Goal: Navigation & Orientation: Find specific page/section

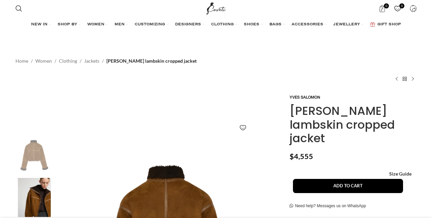
scroll to position [147, 0]
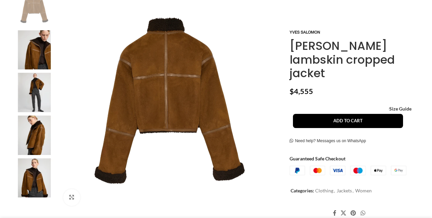
click at [29, 158] on img at bounding box center [34, 177] width 41 height 39
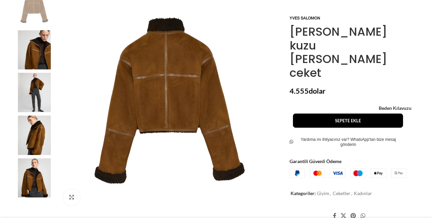
scroll to position [162, 0]
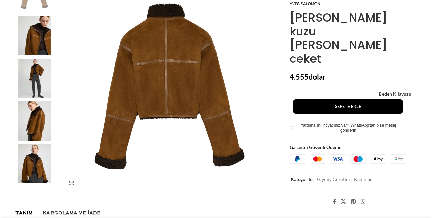
click at [29, 160] on img at bounding box center [34, 163] width 41 height 39
click at [70, 183] on link "Büyütmek için tıklayın" at bounding box center [96, 183] width 67 height 17
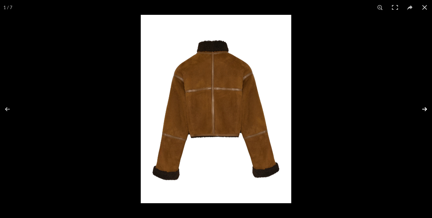
click at [426, 109] on button at bounding box center [420, 109] width 24 height 34
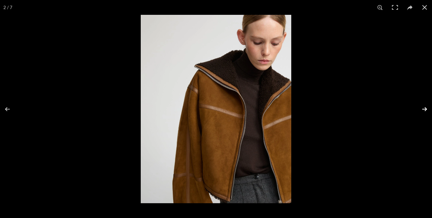
click at [426, 109] on button at bounding box center [420, 109] width 24 height 34
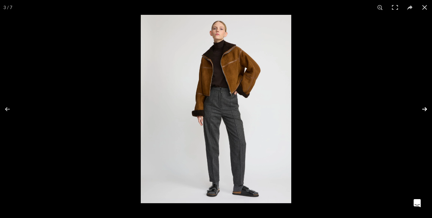
click at [426, 109] on button at bounding box center [420, 109] width 24 height 34
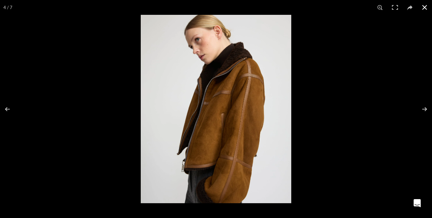
click at [422, 7] on button at bounding box center [424, 7] width 15 height 15
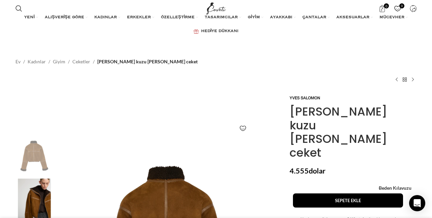
scroll to position [0, 142]
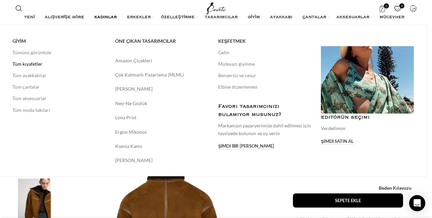
click at [32, 64] on font "Tüm kıyafetler" at bounding box center [27, 64] width 30 height 6
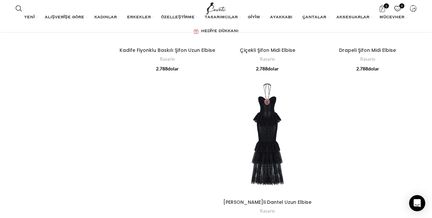
scroll to position [1448, 0]
